Goal: Use online tool/utility: Utilize a website feature to perform a specific function

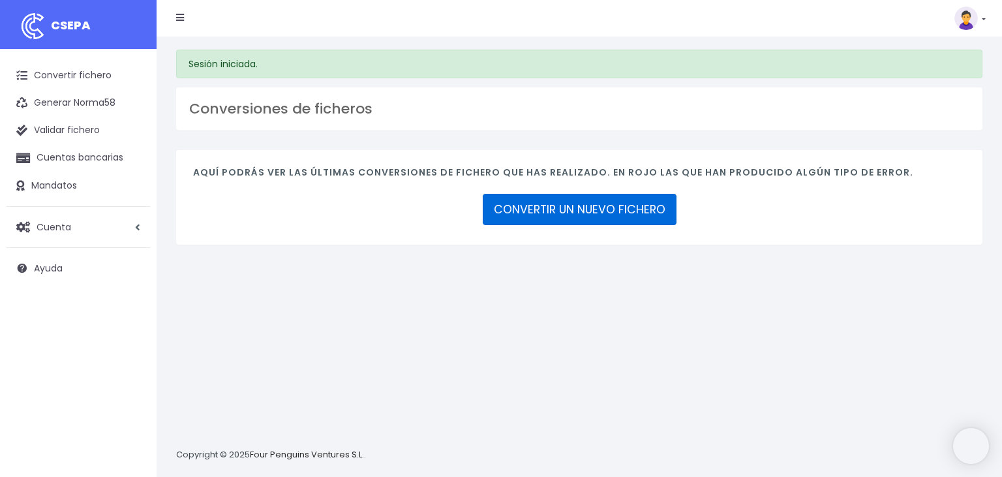
click at [570, 202] on link "CONVERTIR UN NUEVO FICHERO" at bounding box center [580, 209] width 194 height 31
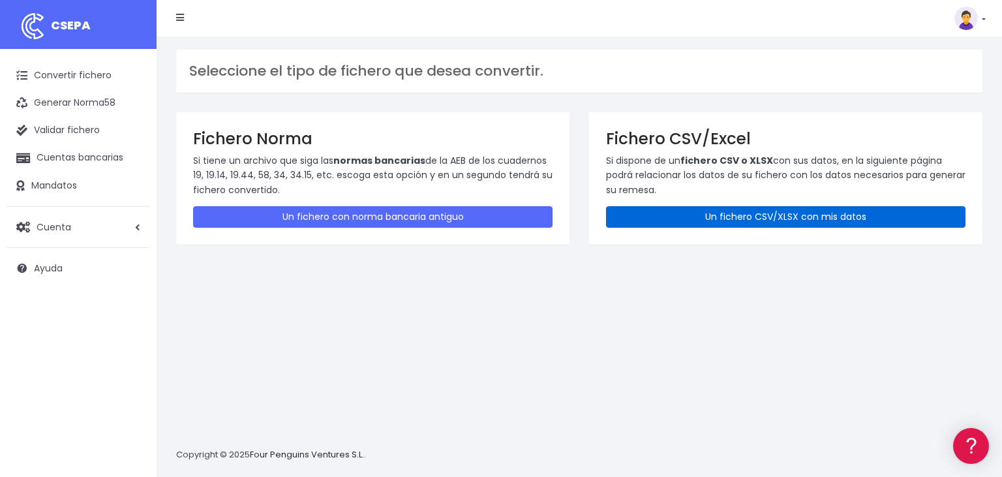
click at [791, 221] on link "Un fichero CSV/XLSX con mis datos" at bounding box center [786, 217] width 360 height 22
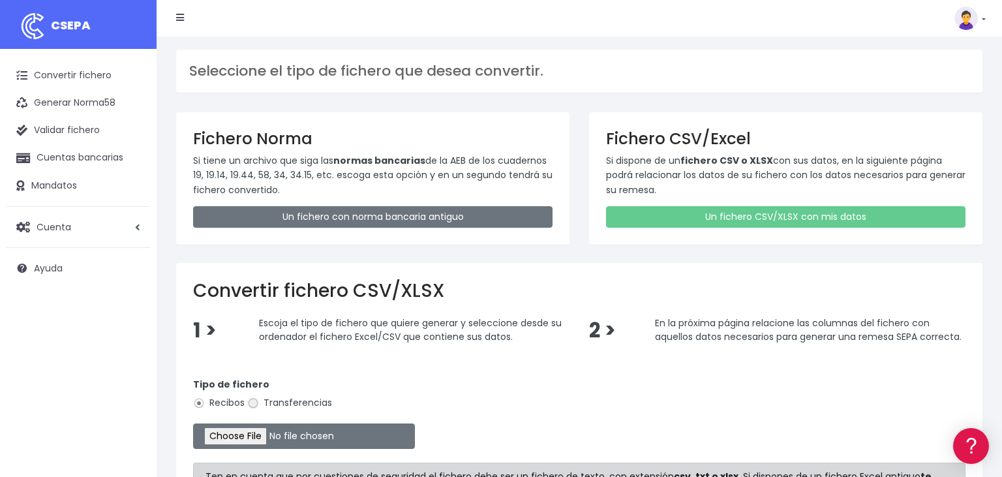
click at [255, 399] on input "Transferencias" at bounding box center [253, 403] width 12 height 12
radio input "true"
click at [235, 431] on input "file" at bounding box center [304, 435] width 222 height 25
type input "C:\fakepath\01092025.csv"
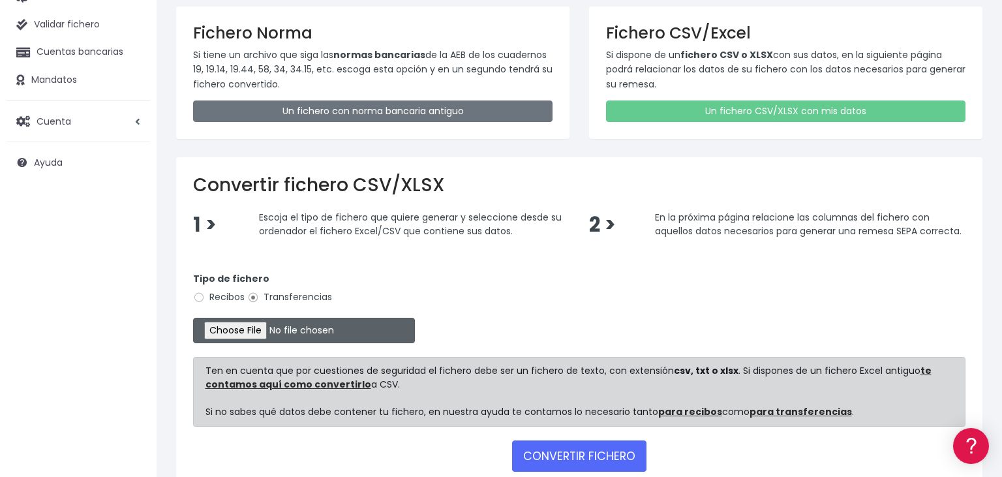
scroll to position [138, 0]
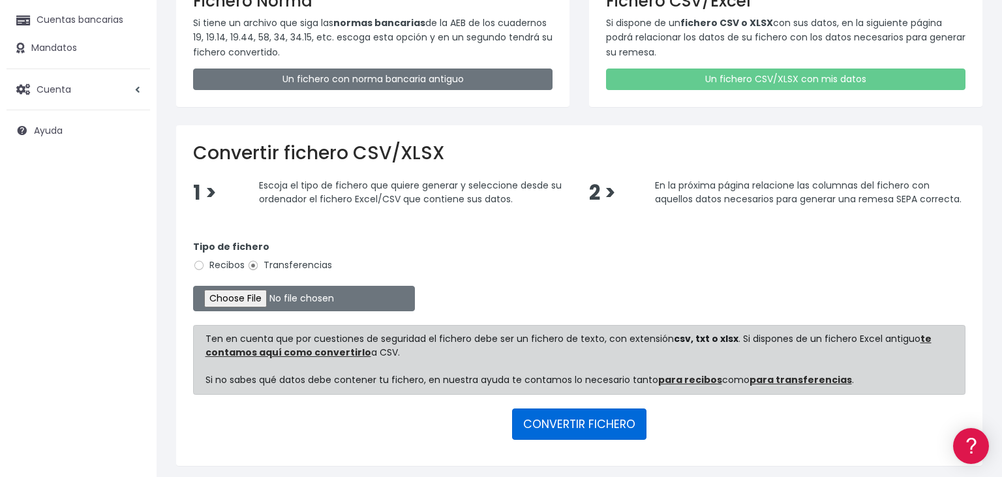
click at [606, 426] on button "CONVERTIR FICHERO" at bounding box center [579, 423] width 134 height 31
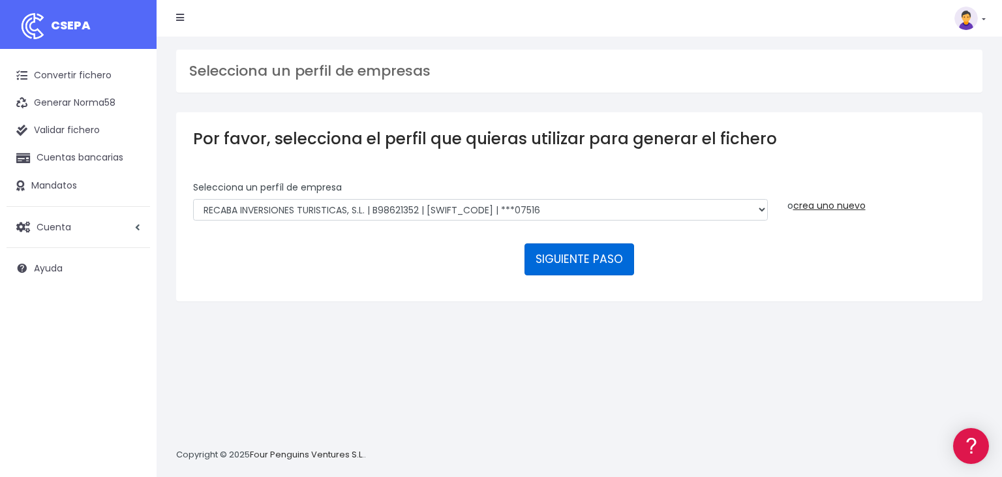
click at [579, 243] on button "SIGUIENTE PASO" at bounding box center [580, 258] width 110 height 31
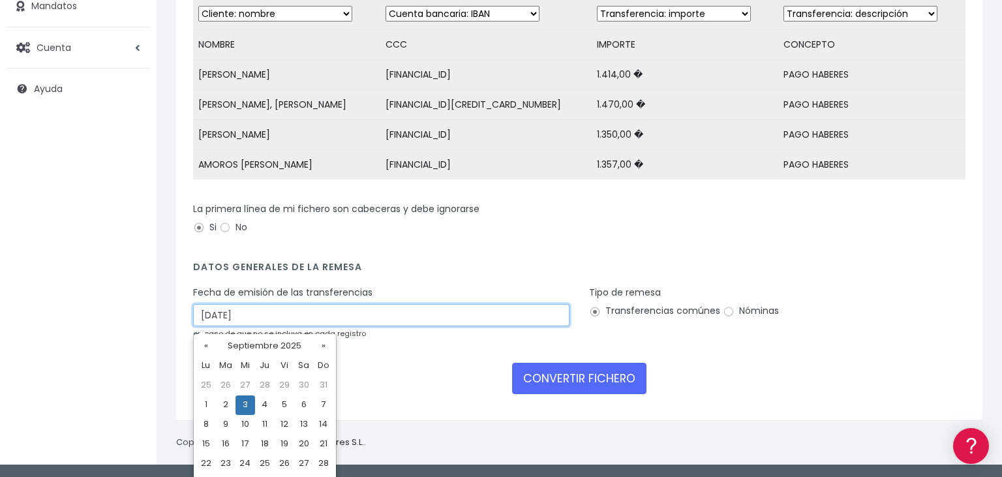
click at [277, 309] on input "03/09/2025" at bounding box center [381, 315] width 376 height 22
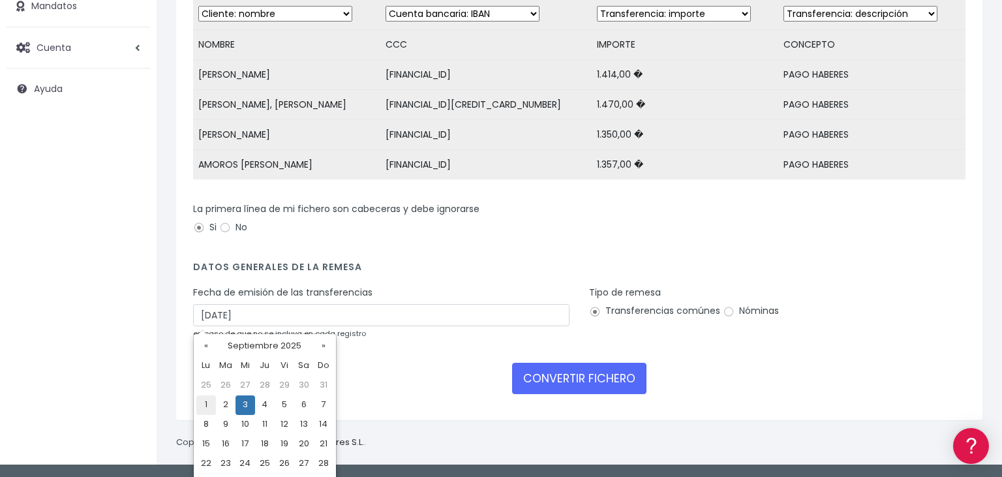
click at [202, 405] on td "1" at bounding box center [206, 405] width 20 height 20
type input "01/09/2025"
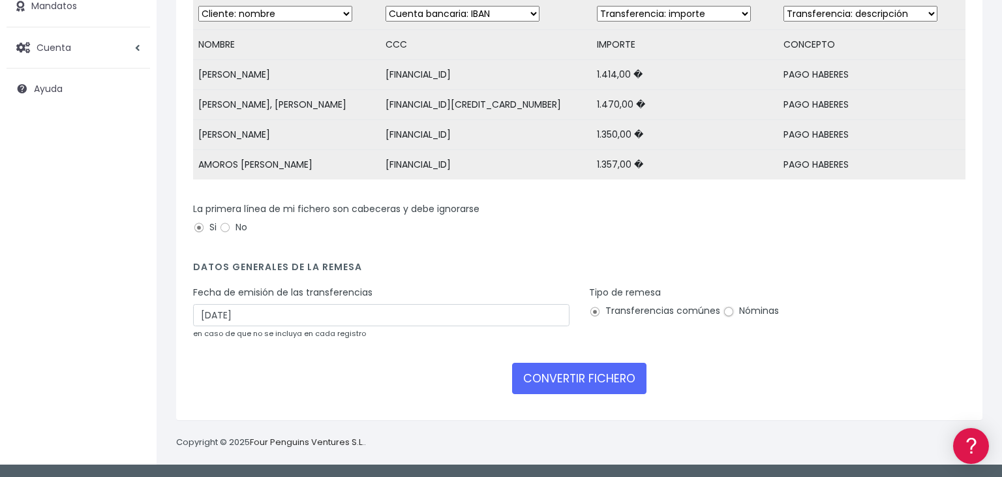
click at [727, 309] on input "Nóminas" at bounding box center [729, 312] width 12 height 12
radio input "true"
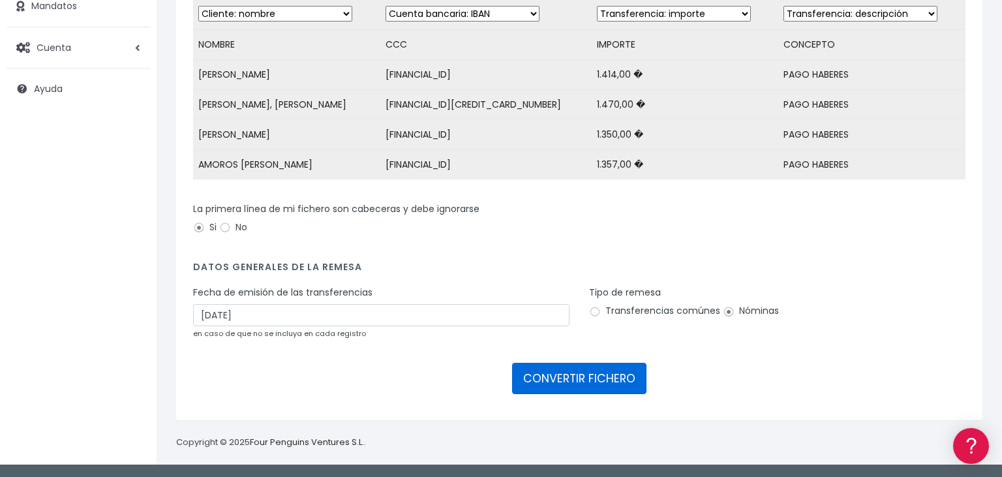
click at [589, 368] on button "CONVERTIR FICHERO" at bounding box center [579, 378] width 134 height 31
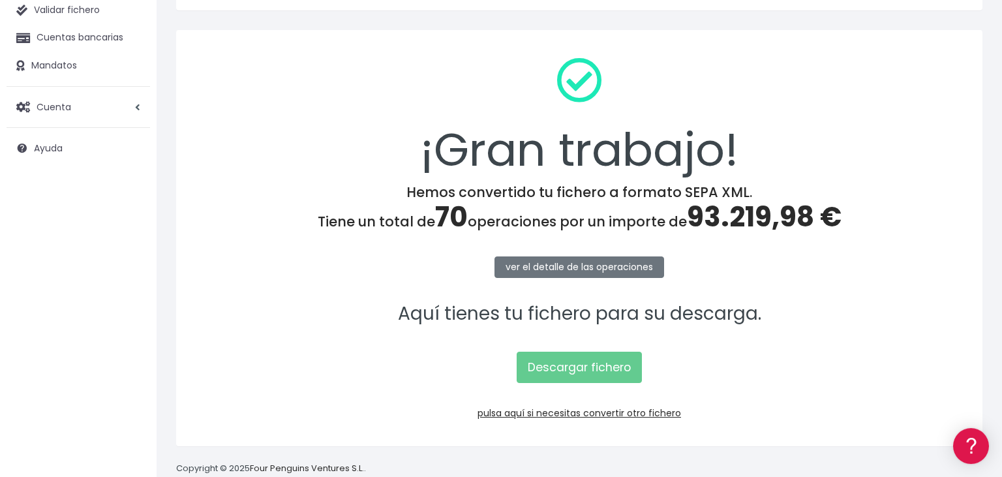
scroll to position [131, 0]
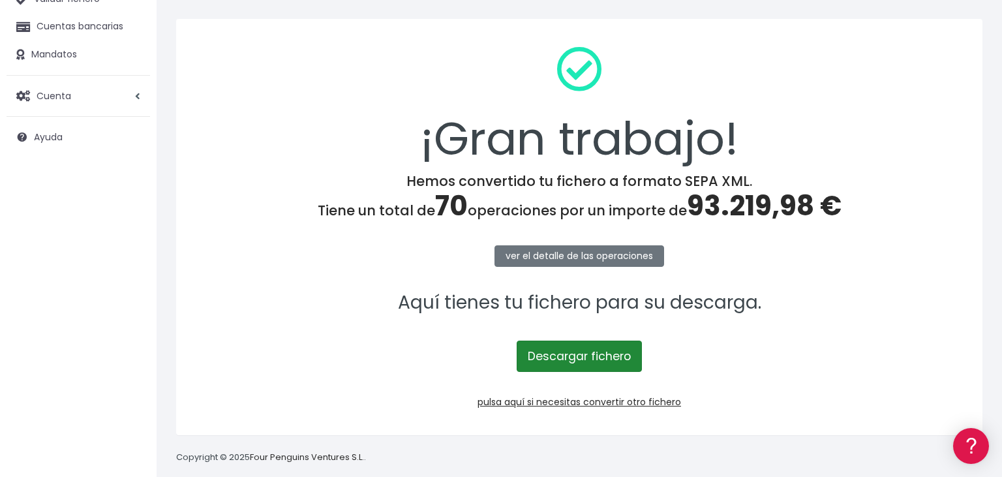
click at [560, 360] on link "Descargar fichero" at bounding box center [579, 356] width 125 height 31
